Goal: Task Accomplishment & Management: Use online tool/utility

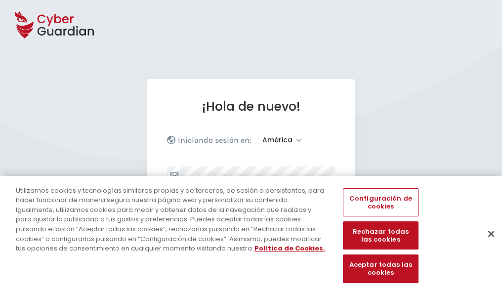
select select "América"
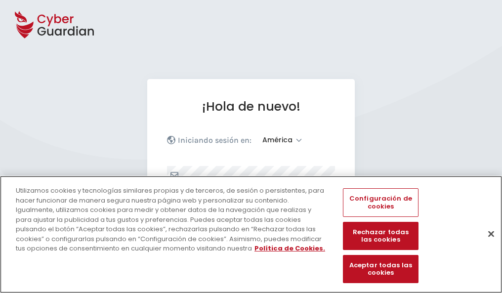
scroll to position [129, 0]
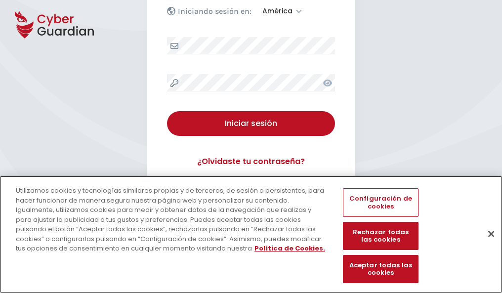
click at [486, 244] on button "Cerrar" at bounding box center [491, 234] width 22 height 22
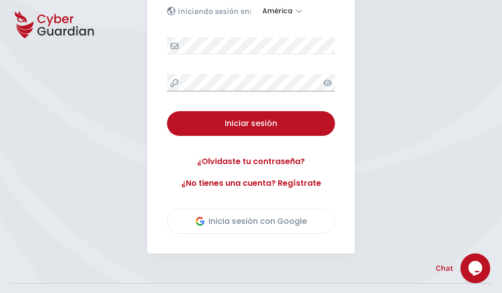
scroll to position [224, 0]
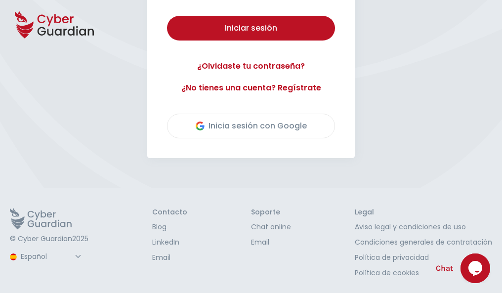
click at [167, 16] on button "Iniciar sesión" at bounding box center [251, 28] width 168 height 25
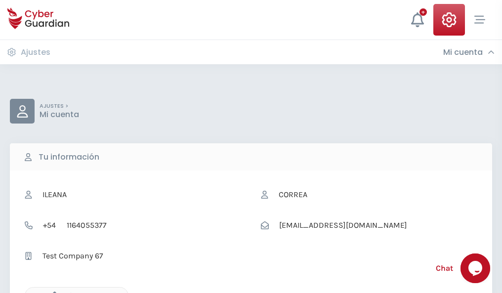
click at [52, 292] on icon "button" at bounding box center [52, 296] width 8 height 8
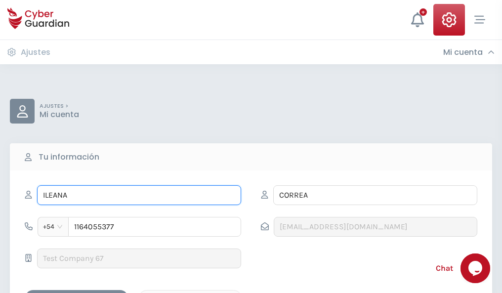
click at [139, 195] on input "ILEANA" at bounding box center [139, 195] width 204 height 20
type input "I"
type input "Natividad"
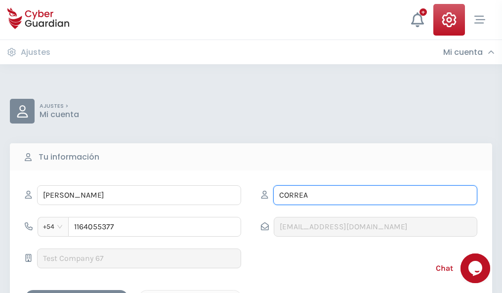
click at [375, 195] on input "CORREA" at bounding box center [375, 195] width 204 height 20
type input "C"
type input "Romeu"
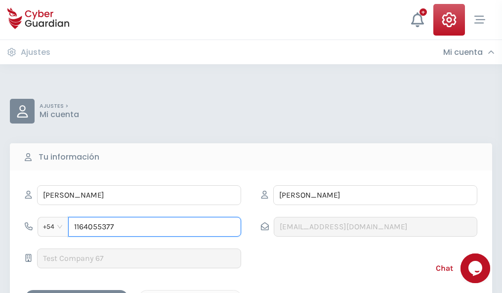
click at [155, 227] on input "1164055377" at bounding box center [154, 227] width 173 height 20
type input "1"
type input "4977498751"
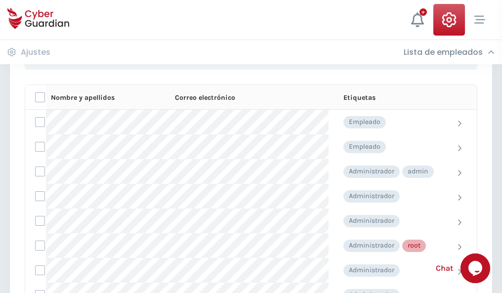
scroll to position [497, 0]
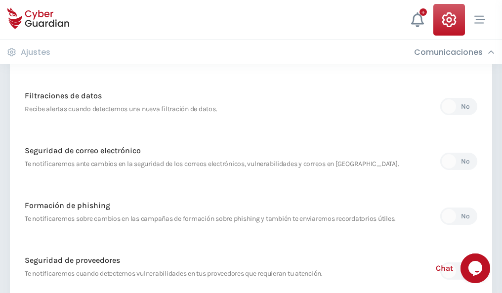
scroll to position [520, 0]
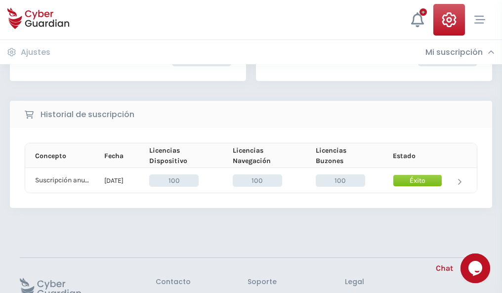
scroll to position [251, 0]
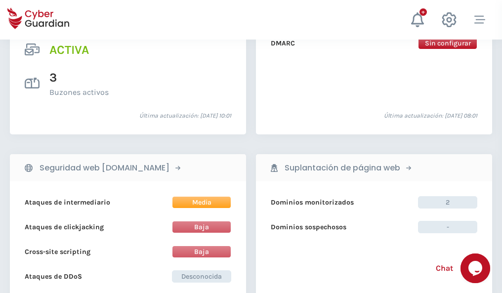
scroll to position [1004, 0]
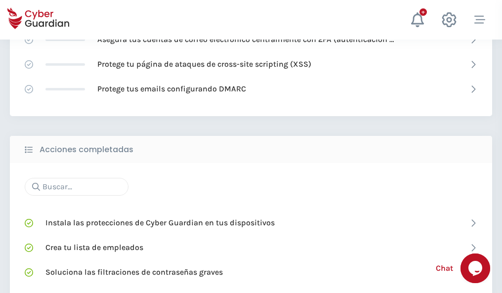
scroll to position [658, 0]
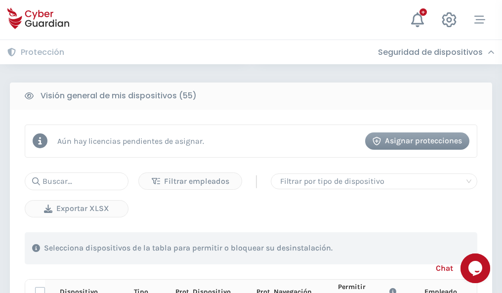
scroll to position [873, 0]
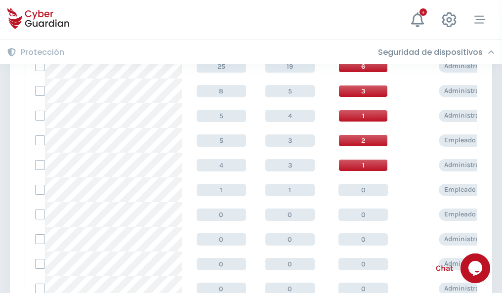
scroll to position [498, 0]
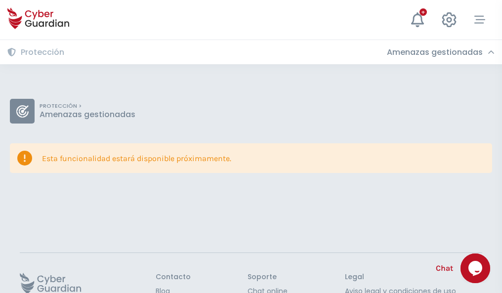
scroll to position [64, 0]
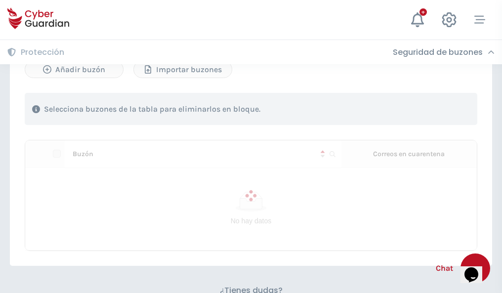
scroll to position [423, 0]
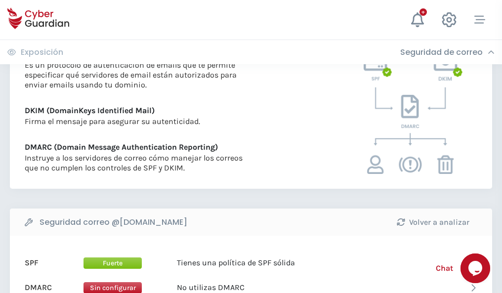
scroll to position [533, 0]
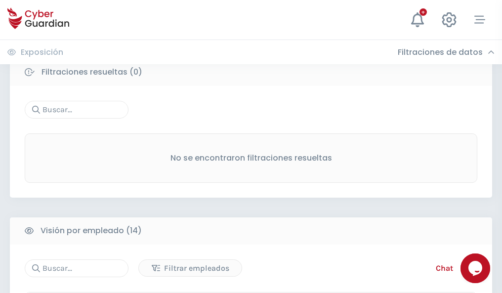
scroll to position [893, 0]
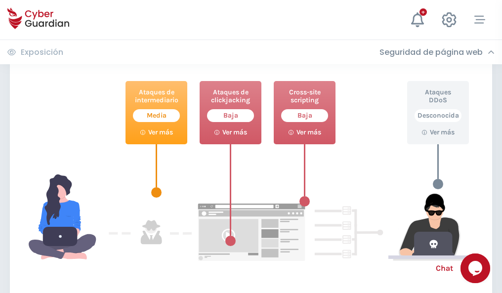
scroll to position [538, 0]
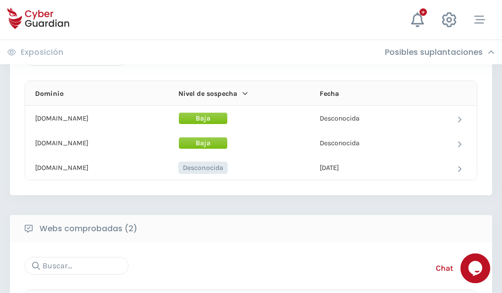
scroll to position [593, 0]
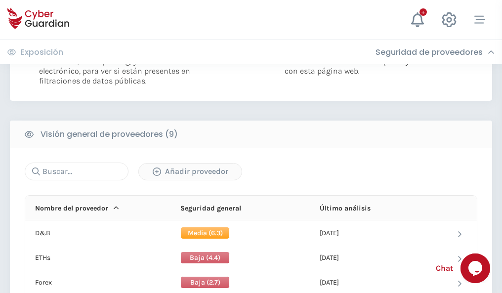
scroll to position [711, 0]
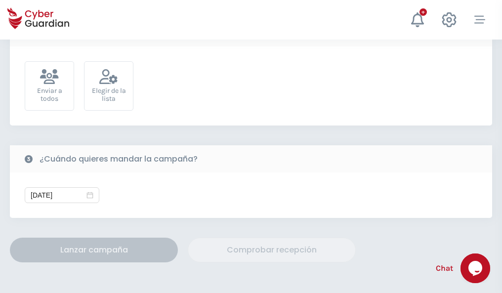
scroll to position [362, 0]
